Goal: Navigation & Orientation: Find specific page/section

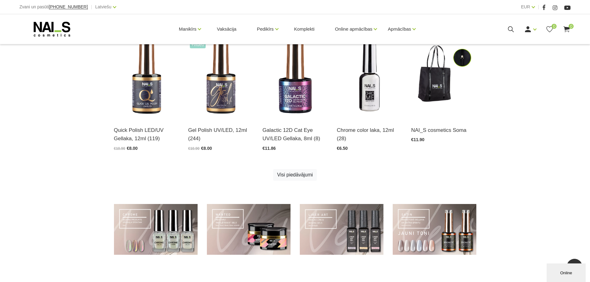
scroll to position [342, 0]
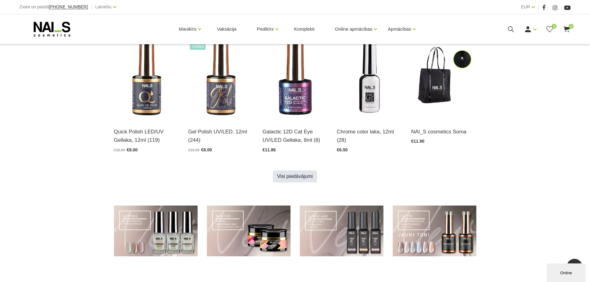
click at [302, 175] on link "Visi piedāvājumi" at bounding box center [295, 177] width 44 height 12
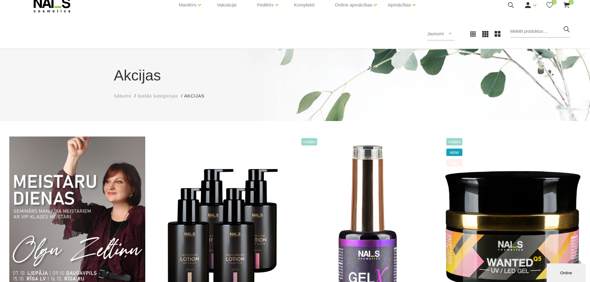
scroll to position [15, 0]
